Goal: Task Accomplishment & Management: Use online tool/utility

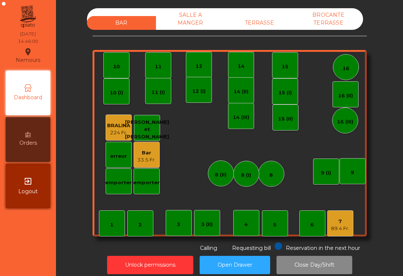
click at [259, 24] on div "TERRASSE" at bounding box center [259, 23] width 69 height 14
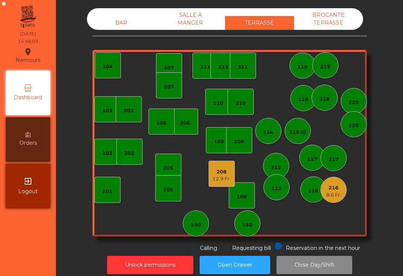
click at [330, 191] on div "8.6 Fr." at bounding box center [333, 194] width 15 height 7
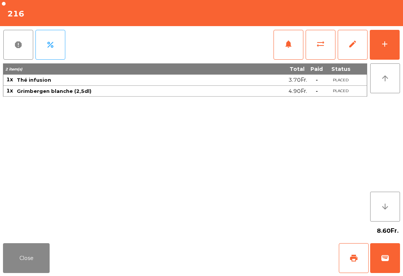
click at [379, 263] on button "wallet" at bounding box center [385, 258] width 30 height 30
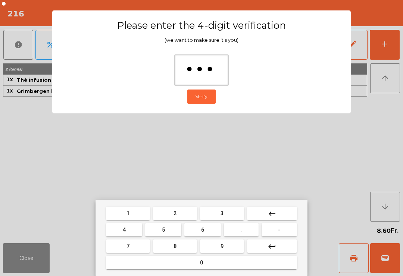
type input "****"
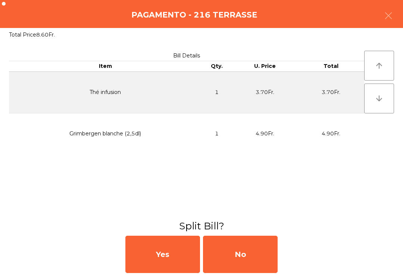
click at [256, 263] on div "No" at bounding box center [240, 254] width 75 height 37
click at [263, 262] on div "No" at bounding box center [240, 254] width 75 height 37
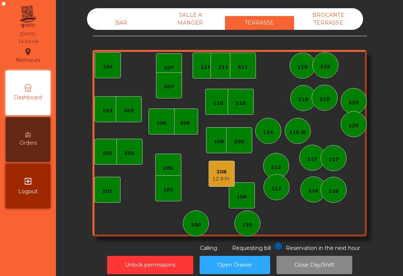
click at [358, 105] on div "220" at bounding box center [353, 102] width 10 height 7
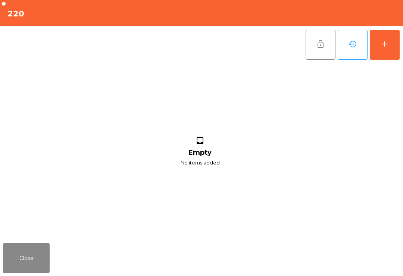
click at [379, 51] on button "add" at bounding box center [385, 45] width 30 height 30
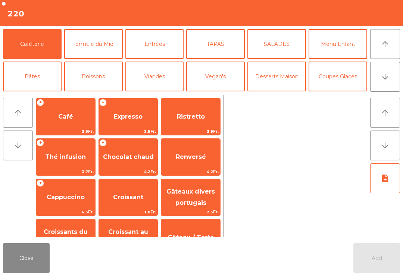
click at [383, 87] on button "arrow_downward" at bounding box center [385, 77] width 30 height 30
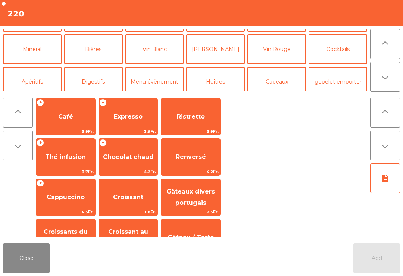
scroll to position [65, 0]
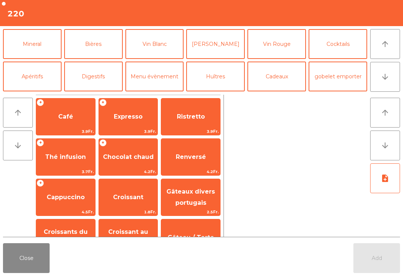
click at [29, 52] on button "Mineral" at bounding box center [32, 44] width 59 height 30
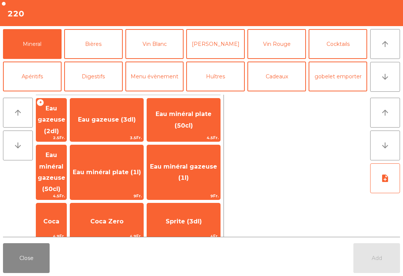
click at [54, 163] on span "Eau minéral gazeuse (50cl)" at bounding box center [52, 171] width 28 height 41
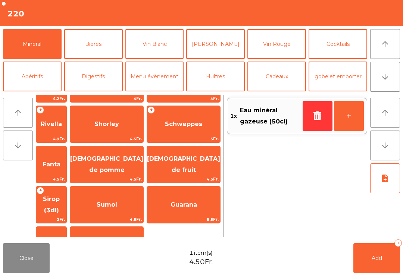
scroll to position [184, 0]
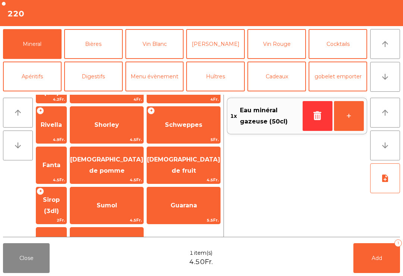
click at [52, 190] on span "Sirop (3dl)" at bounding box center [51, 206] width 30 height 32
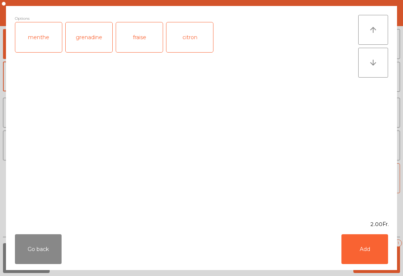
click at [367, 249] on button "Add" at bounding box center [364, 249] width 47 height 30
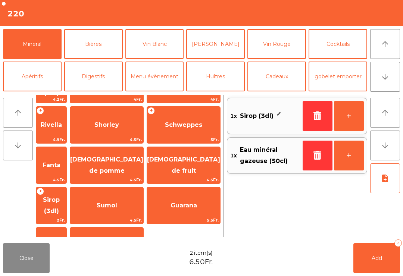
click at [343, 120] on button "+" at bounding box center [349, 116] width 30 height 30
click at [385, 260] on button "Add 3" at bounding box center [376, 258] width 47 height 30
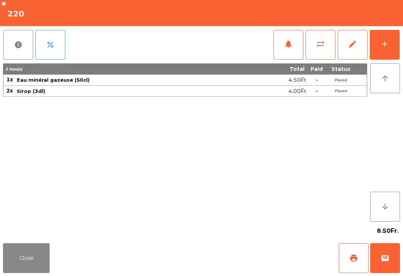
click at [357, 253] on button "print" at bounding box center [354, 258] width 30 height 30
